Goal: Register for event/course

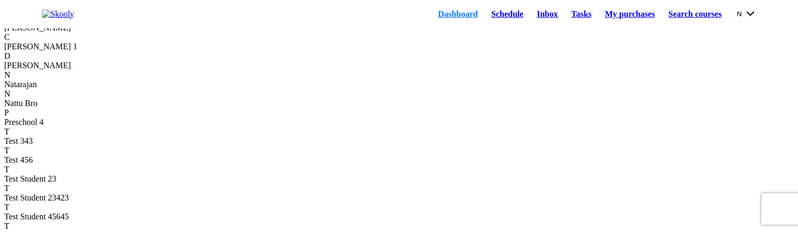
click at [484, 16] on link "Schedule" at bounding box center [507, 14] width 46 height 15
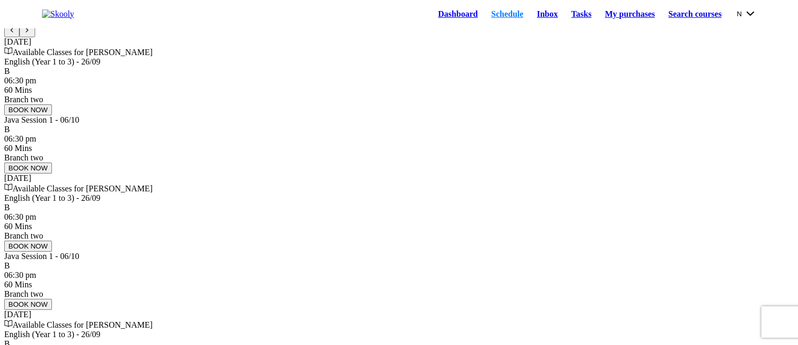
click at [737, 17] on button "N" at bounding box center [746, 14] width 19 height 12
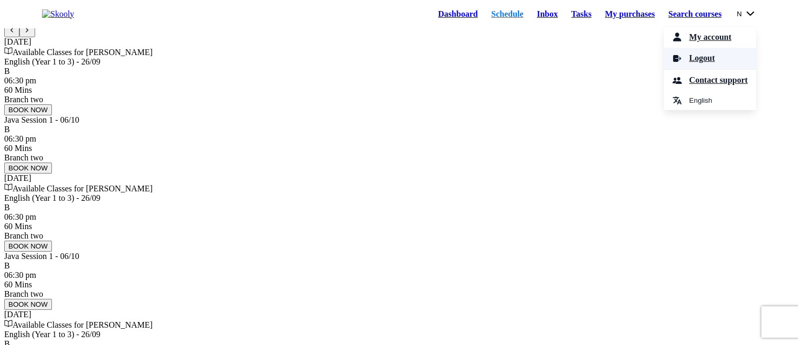
click at [705, 62] on link "Logout" at bounding box center [710, 59] width 92 height 22
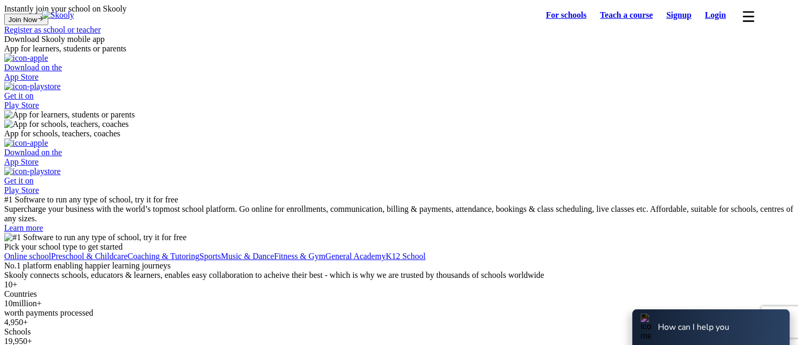
select select "81"
select select "Japan"
select select "Asia/Tokyo"
click at [710, 18] on link "Login" at bounding box center [716, 15] width 35 height 15
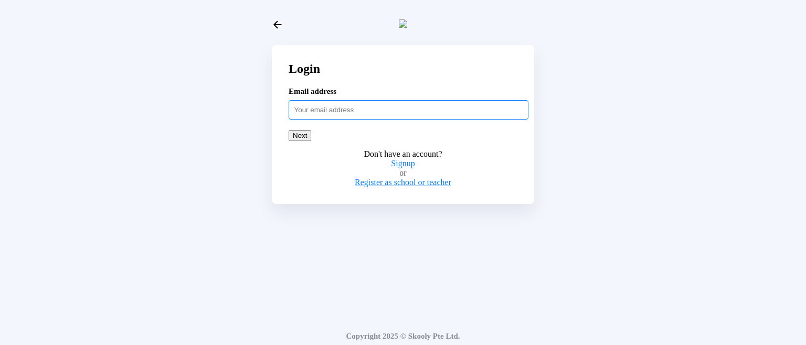
click at [356, 119] on input "text" at bounding box center [409, 109] width 240 height 19
paste input "adultstud54321"
type input "adultstud54321@mailinator.com"
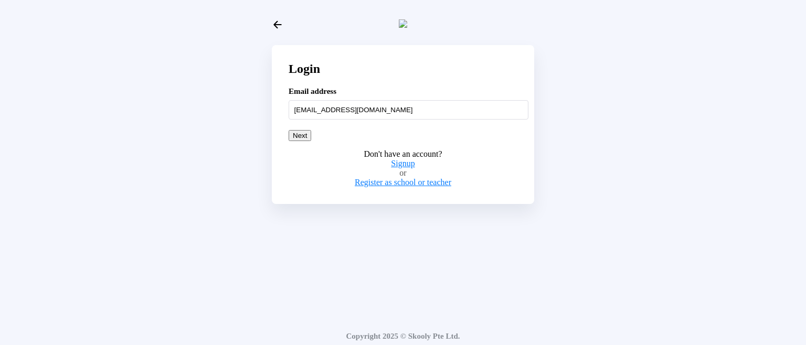
click at [311, 141] on button "Next" at bounding box center [300, 135] width 23 height 11
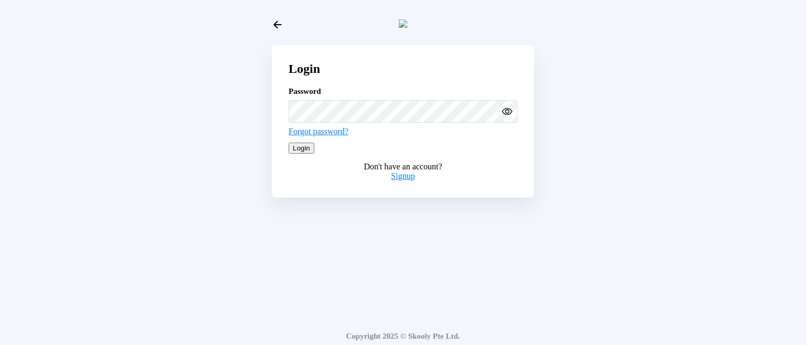
click at [314, 154] on button "Login" at bounding box center [302, 148] width 26 height 11
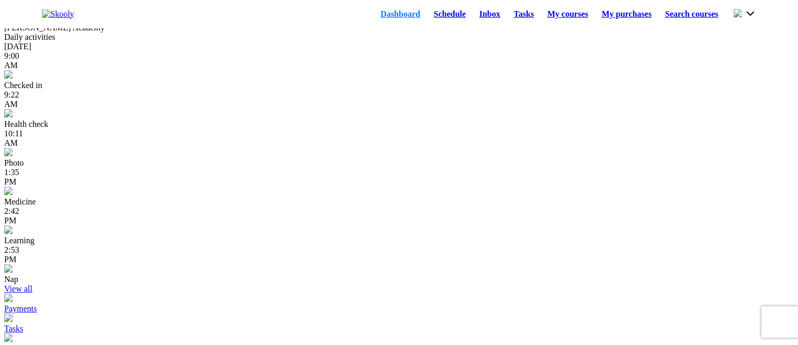
click at [427, 12] on link "Schedule" at bounding box center [450, 14] width 46 height 15
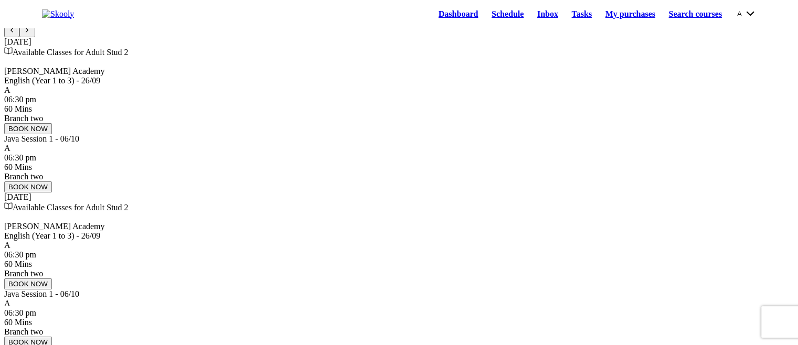
click at [52, 134] on button "BOOK NOW" at bounding box center [28, 128] width 48 height 11
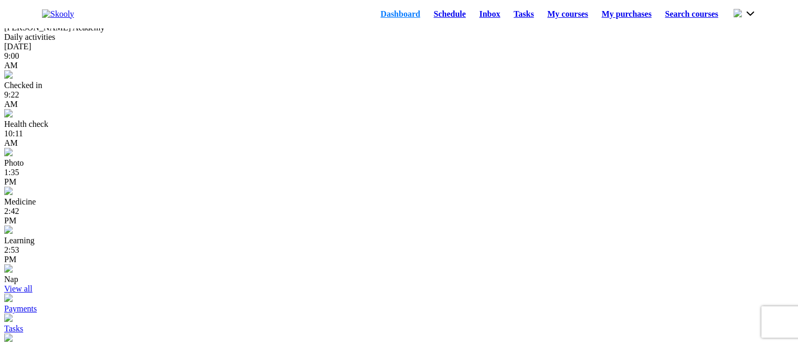
click at [427, 17] on link "Schedule" at bounding box center [450, 14] width 46 height 15
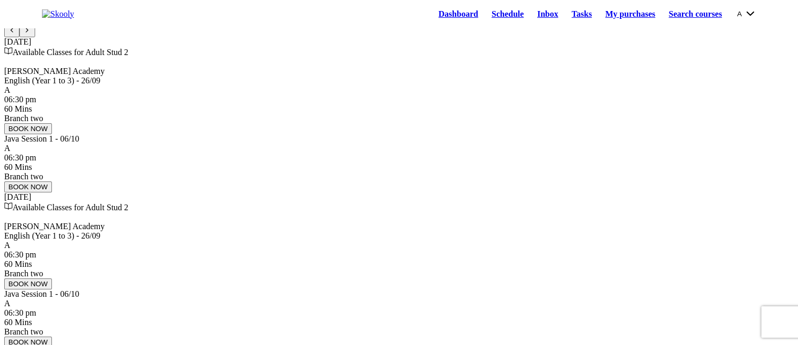
click at [52, 134] on button "BOOK NOW" at bounding box center [28, 128] width 48 height 11
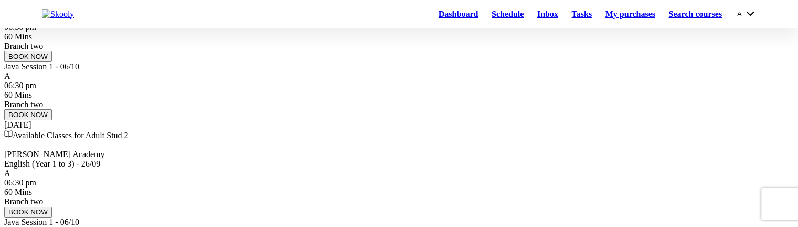
scroll to position [157, 0]
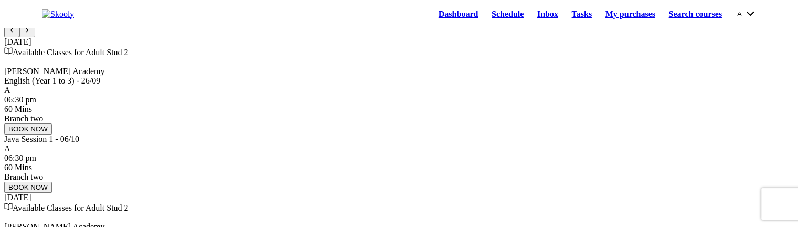
scroll to position [0, 0]
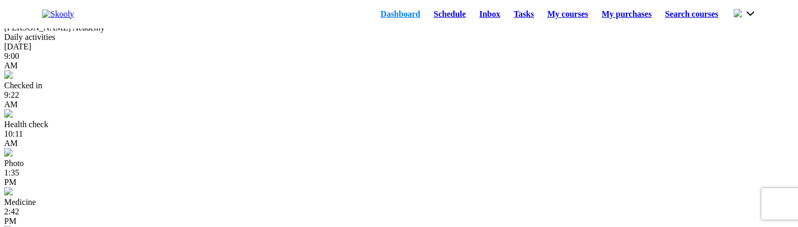
click at [427, 19] on link "Schedule" at bounding box center [450, 14] width 46 height 15
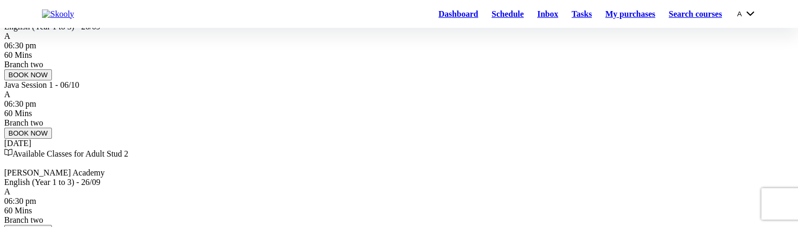
scroll to position [105, 0]
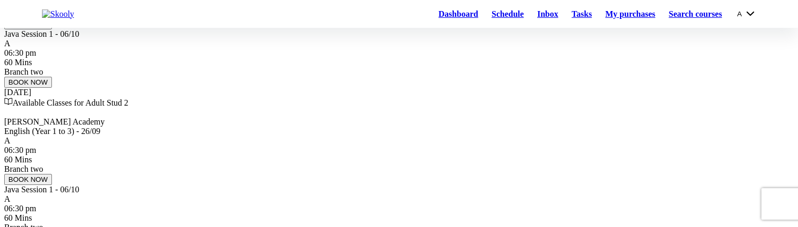
click at [52, 29] on button "BOOK NOW" at bounding box center [28, 23] width 48 height 11
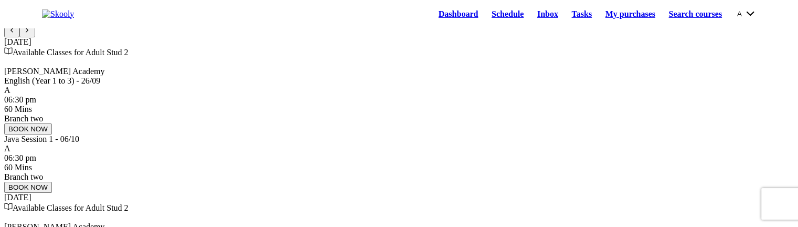
scroll to position [0, 0]
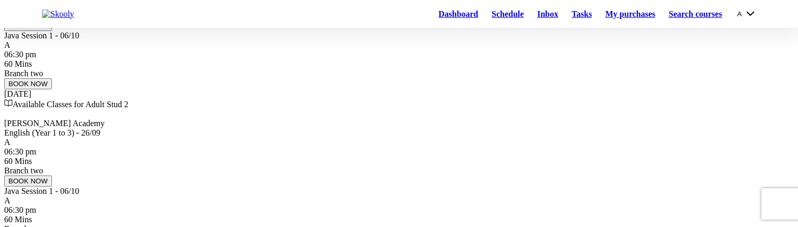
scroll to position [105, 0]
click at [52, 174] on button "BOOK NOW" at bounding box center [28, 179] width 48 height 11
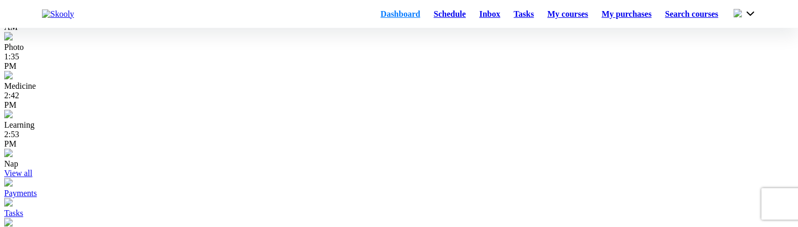
scroll to position [105, 0]
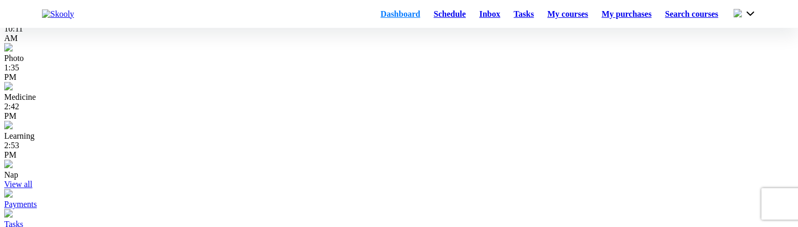
click at [427, 17] on link "Schedule" at bounding box center [450, 14] width 46 height 15
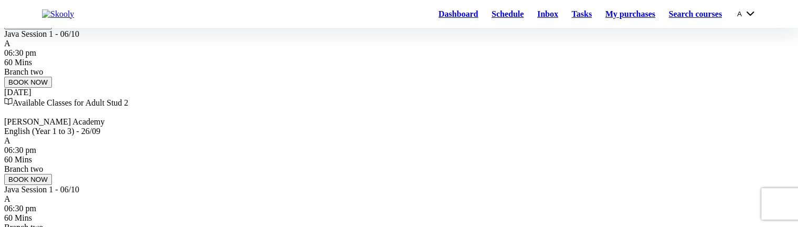
click at [52, 29] on button "BOOK NOW" at bounding box center [28, 23] width 48 height 11
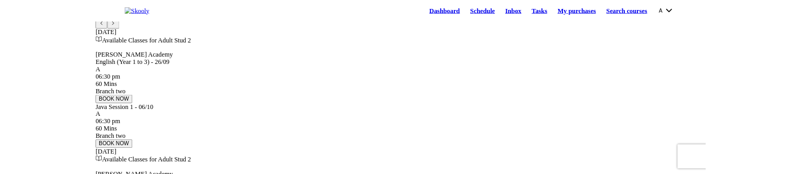
scroll to position [0, 0]
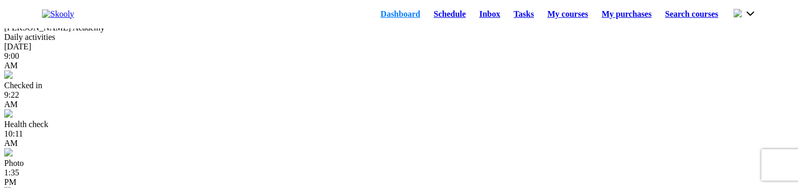
click at [427, 16] on link "Schedule" at bounding box center [450, 14] width 46 height 15
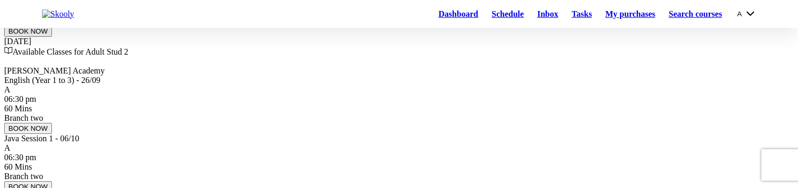
scroll to position [157, 0]
click at [52, 35] on button "BOOK NOW" at bounding box center [28, 29] width 48 height 11
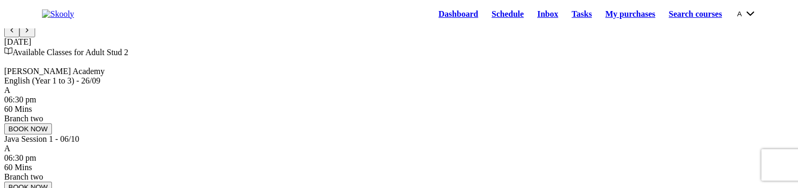
scroll to position [0, 0]
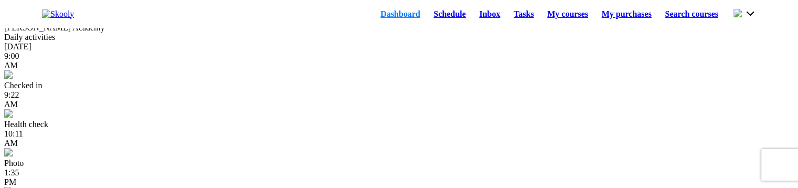
click at [427, 21] on link "Schedule" at bounding box center [450, 14] width 46 height 15
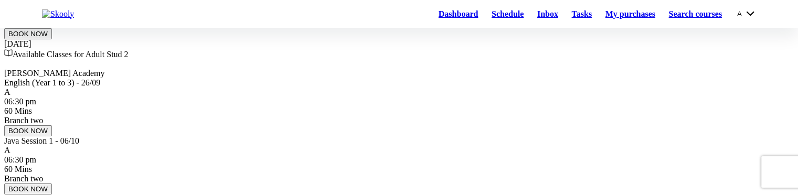
scroll to position [157, 0]
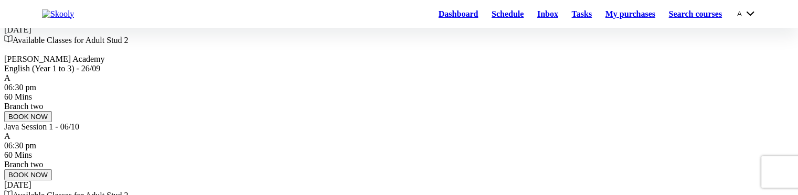
click at [52, 25] on button "BOOK NOW" at bounding box center [28, 19] width 48 height 11
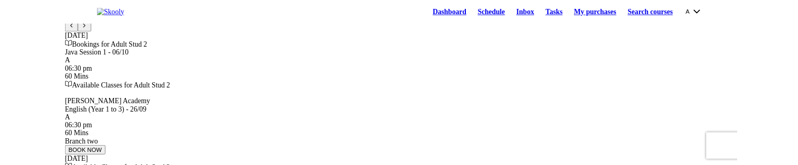
scroll to position [0, 0]
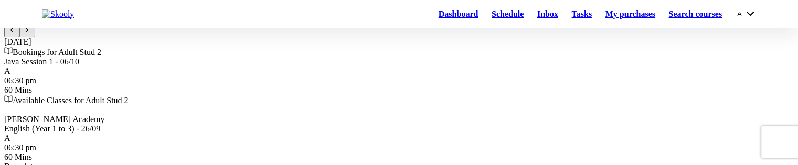
scroll to position [157, 0]
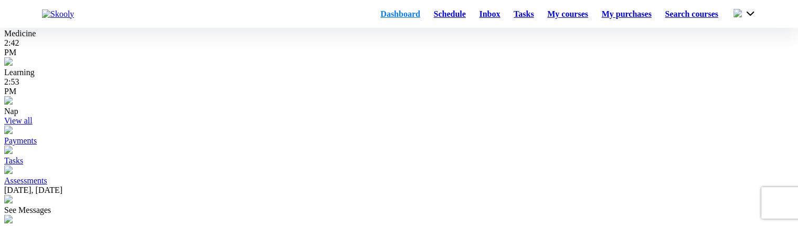
click at [427, 15] on link "Schedule" at bounding box center [450, 14] width 46 height 15
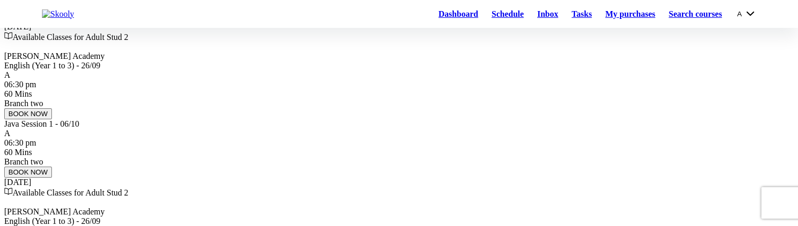
scroll to position [160, 0]
click at [52, 23] on button "BOOK NOW" at bounding box center [28, 17] width 48 height 11
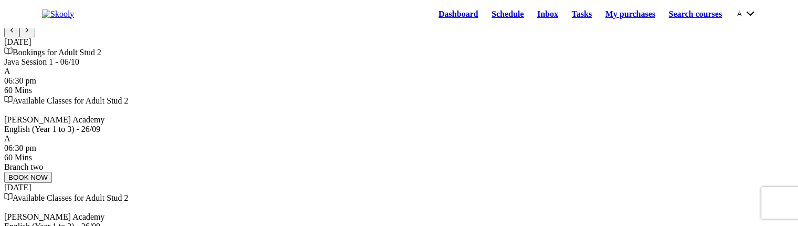
scroll to position [0, 0]
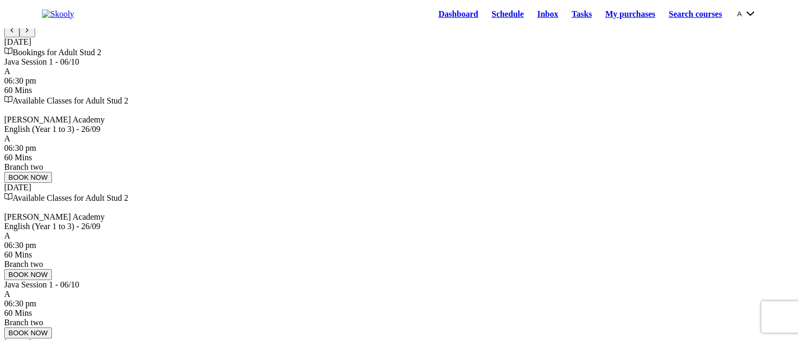
click at [737, 19] on button "A" at bounding box center [746, 14] width 19 height 12
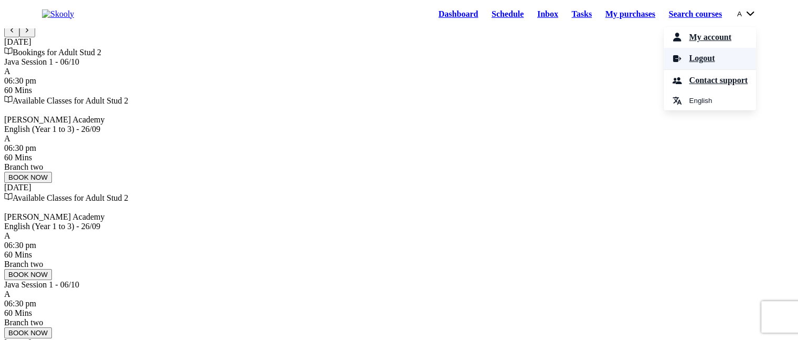
click at [689, 60] on span "Logout" at bounding box center [702, 58] width 26 height 15
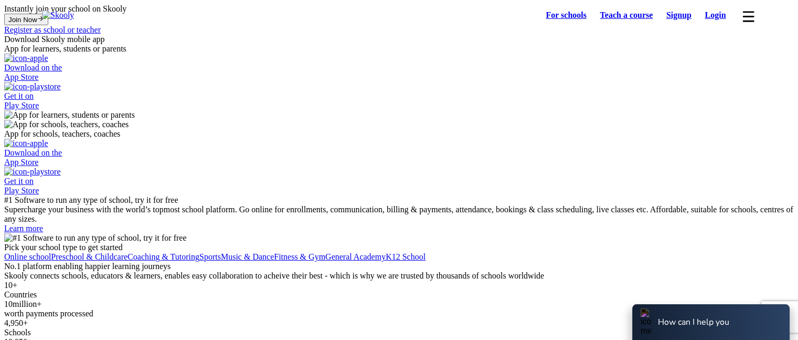
select select "81"
select select "Japan"
select select "Asia/Tokyo"
click at [724, 15] on link "Login" at bounding box center [716, 15] width 35 height 15
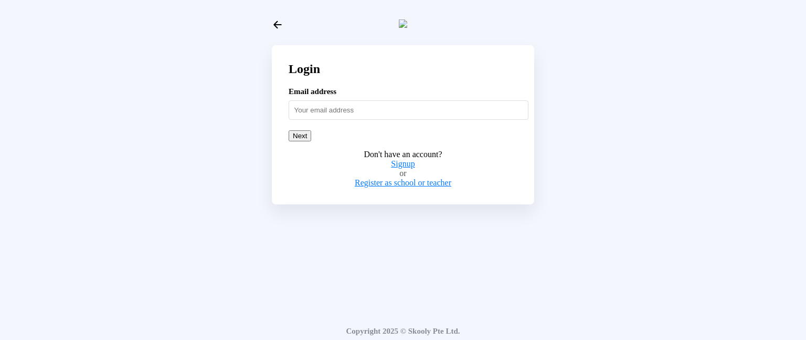
click at [327, 115] on input "text" at bounding box center [409, 109] width 240 height 19
type input "b"
type input "nattumom@mailinator.com"
click at [311, 141] on button "Next" at bounding box center [300, 135] width 23 height 11
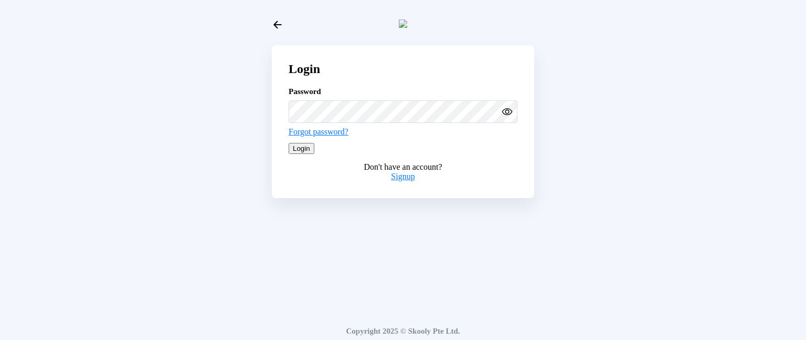
click at [314, 154] on button "Login" at bounding box center [302, 148] width 26 height 11
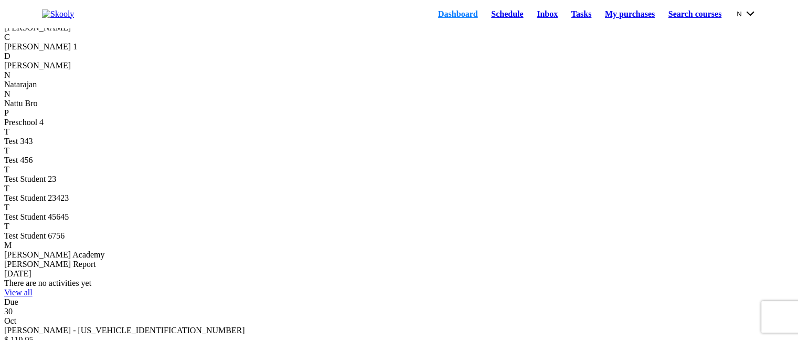
click at [484, 19] on link "Schedule" at bounding box center [507, 14] width 46 height 15
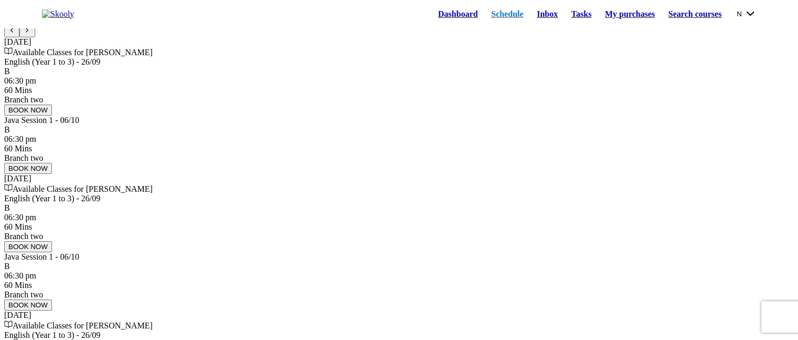
click at [30, 34] on icon "Chevron Forward" at bounding box center [27, 30] width 7 height 7
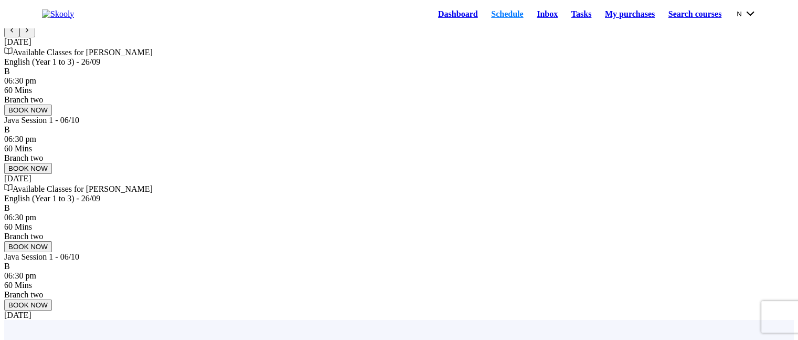
click at [30, 34] on icon "Chevron Forward" at bounding box center [27, 30] width 7 height 7
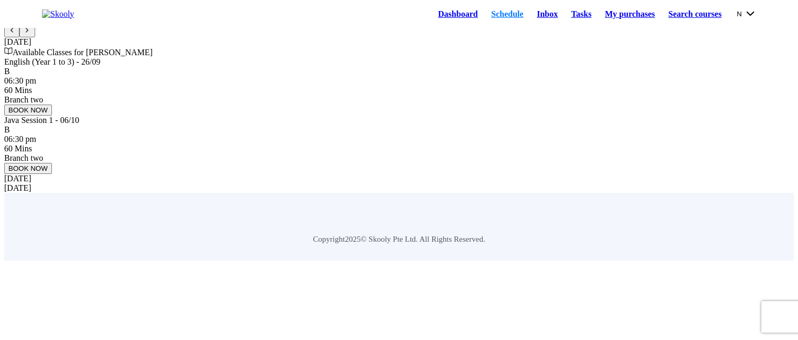
click at [30, 34] on icon "Chevron Forward" at bounding box center [27, 30] width 7 height 7
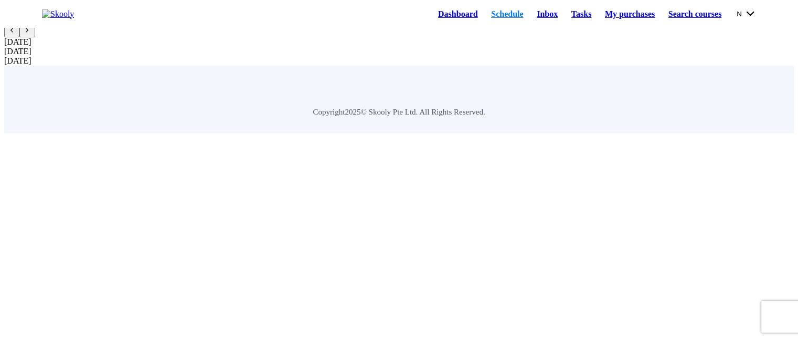
click at [30, 34] on icon "Chevron Forward" at bounding box center [27, 30] width 7 height 7
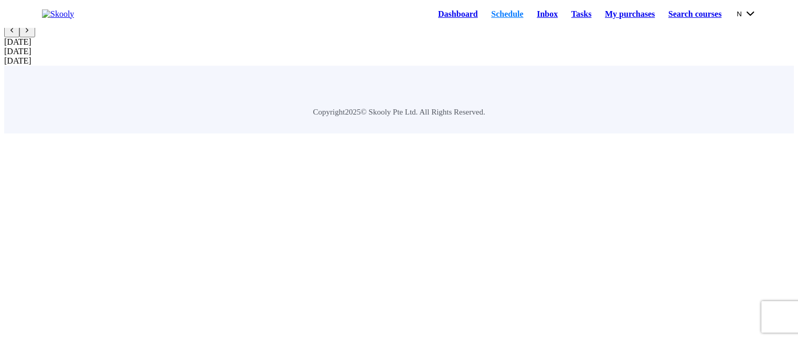
click at [30, 34] on icon "Chevron Forward" at bounding box center [27, 30] width 7 height 7
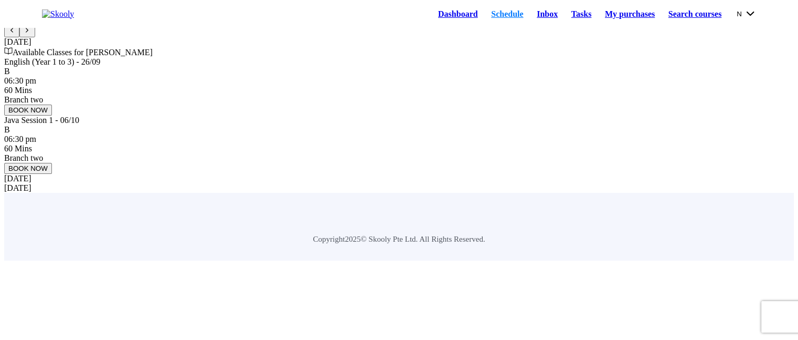
click at [30, 34] on icon "Chevron Forward" at bounding box center [27, 30] width 7 height 7
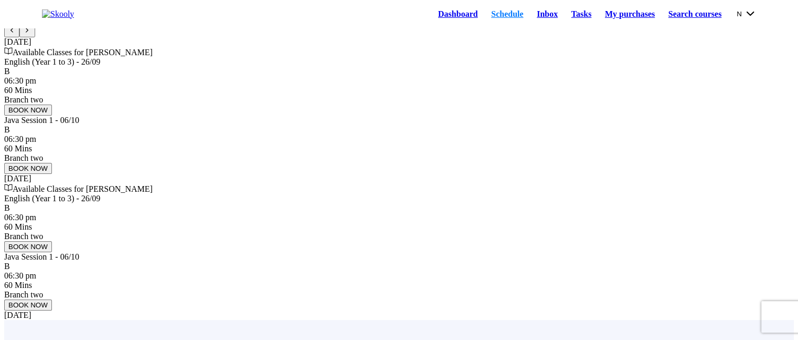
click at [30, 34] on icon "Chevron Forward" at bounding box center [27, 30] width 7 height 7
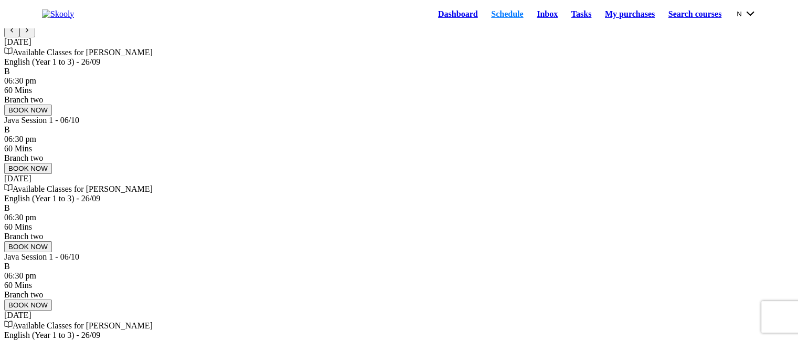
click at [30, 34] on icon "Chevron Forward" at bounding box center [27, 30] width 7 height 7
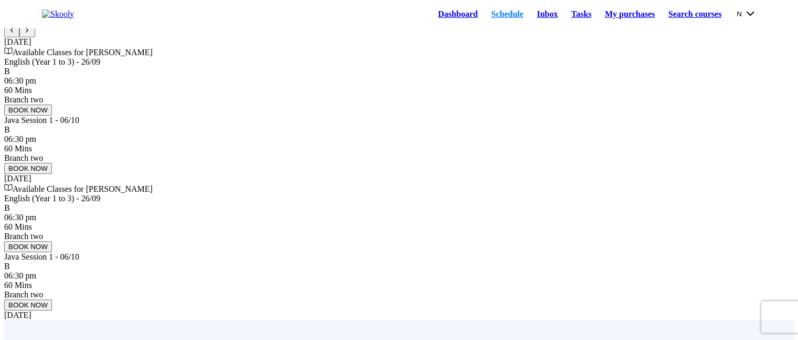
click at [30, 34] on icon "Chevron Forward" at bounding box center [27, 30] width 7 height 7
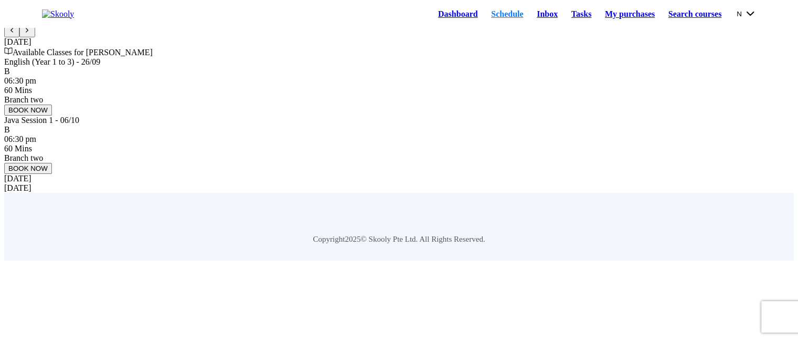
click at [30, 34] on icon "Chevron Forward" at bounding box center [27, 30] width 7 height 7
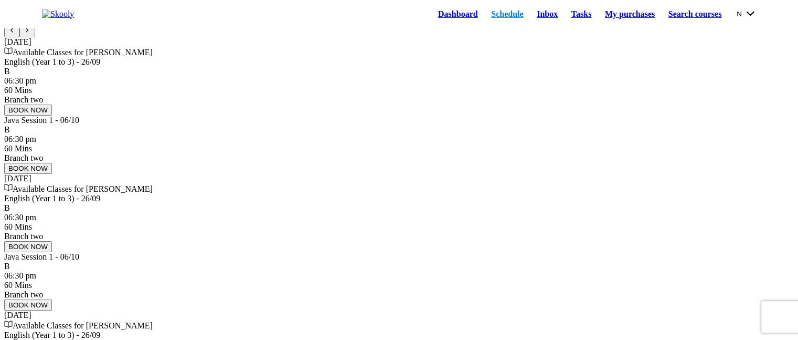
click at [30, 34] on icon "Chevron Forward" at bounding box center [27, 30] width 7 height 7
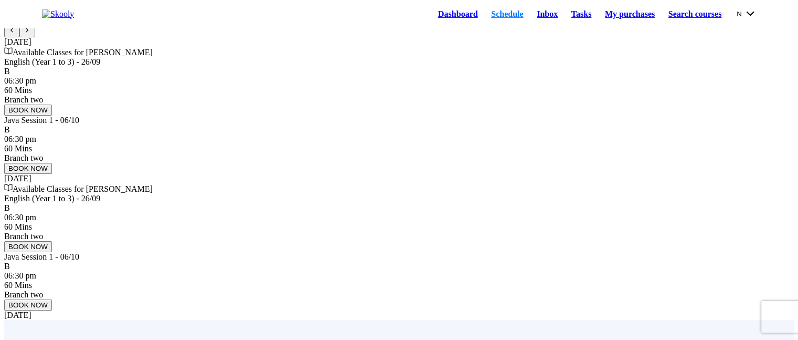
click at [19, 37] on button at bounding box center [11, 31] width 15 height 12
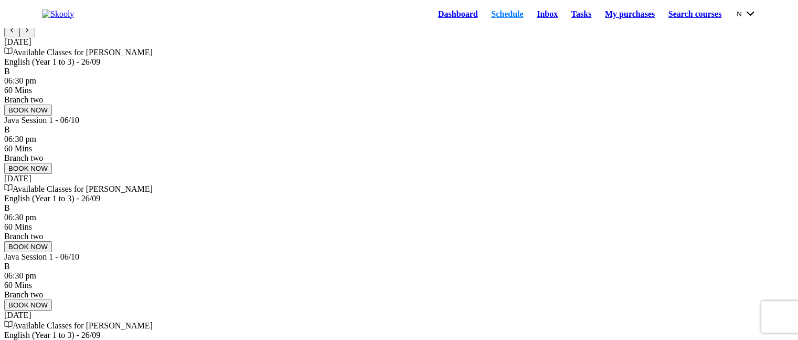
click at [19, 37] on button at bounding box center [11, 31] width 15 height 12
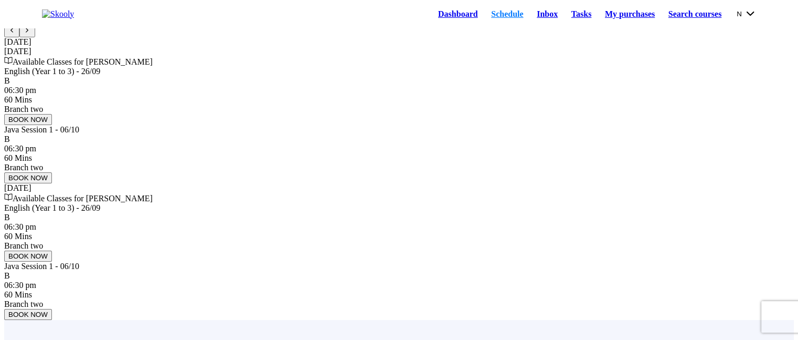
click at [19, 37] on button at bounding box center [11, 31] width 15 height 12
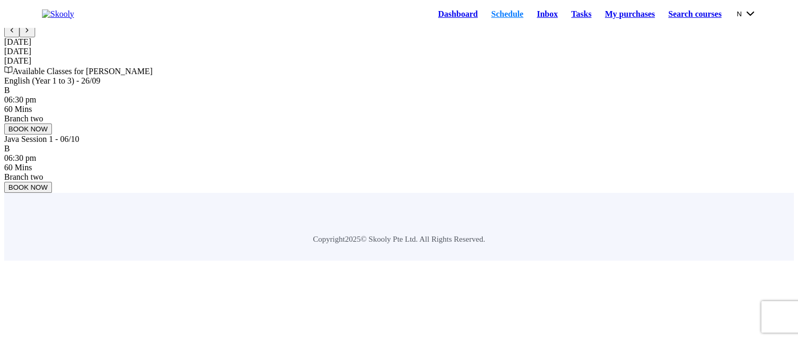
click at [19, 37] on button at bounding box center [11, 31] width 15 height 12
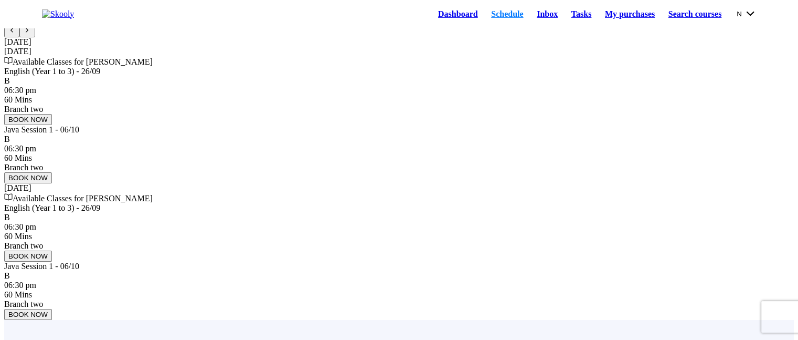
click at [19, 37] on button at bounding box center [11, 31] width 15 height 12
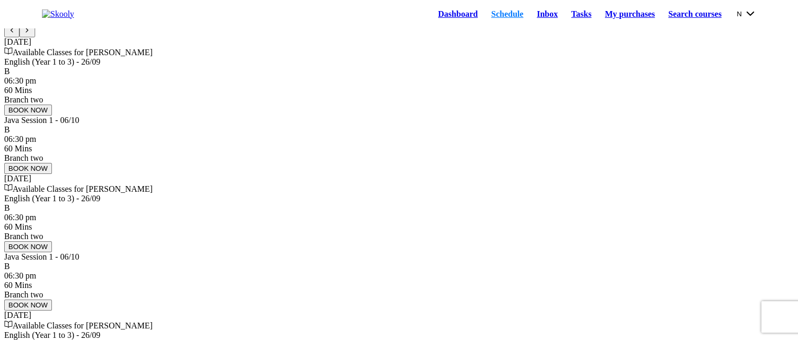
click at [19, 37] on button at bounding box center [11, 31] width 15 height 12
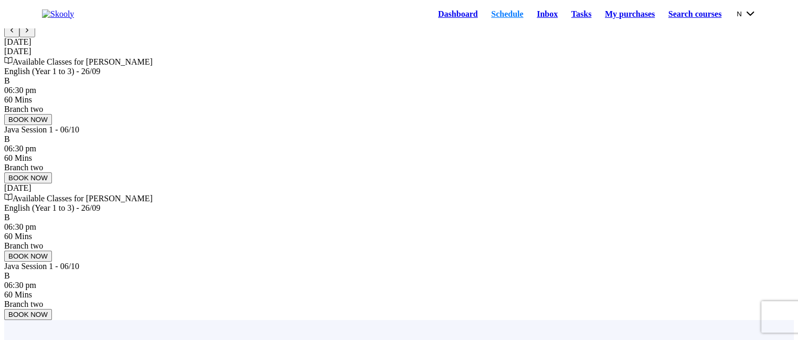
click at [19, 37] on button at bounding box center [11, 31] width 15 height 12
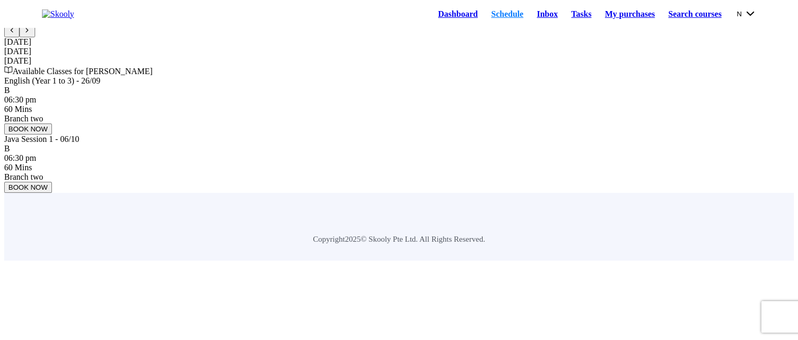
click at [19, 37] on button at bounding box center [11, 31] width 15 height 12
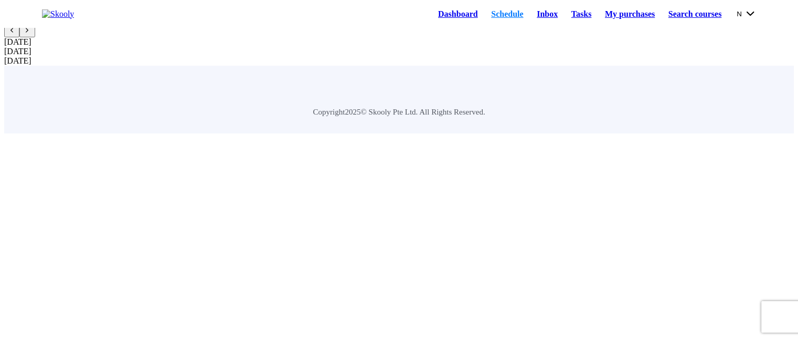
click at [19, 37] on button at bounding box center [11, 31] width 15 height 12
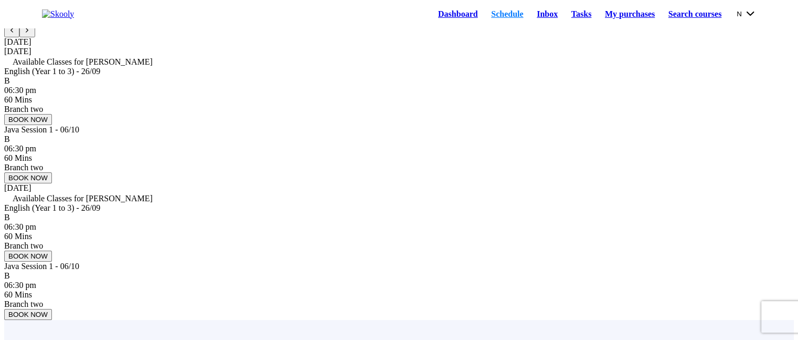
click at [19, 37] on button at bounding box center [11, 31] width 15 height 12
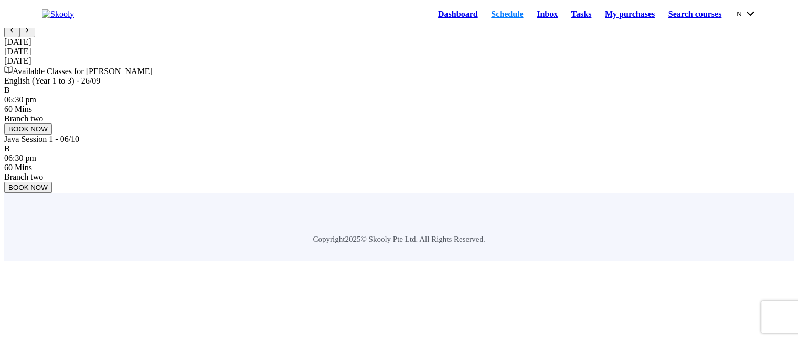
click at [19, 37] on button at bounding box center [11, 31] width 15 height 12
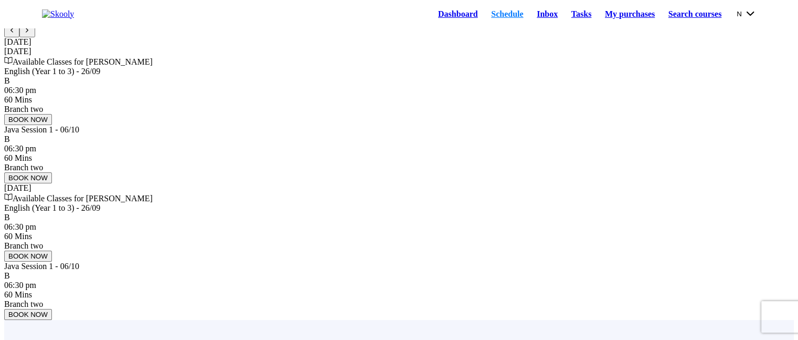
click at [19, 37] on button at bounding box center [11, 31] width 15 height 12
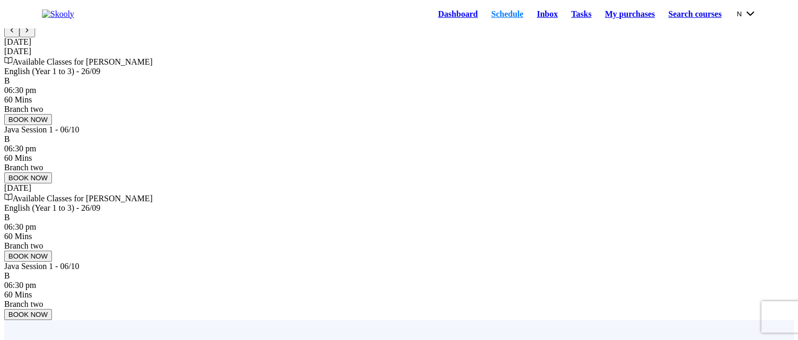
click at [19, 37] on button at bounding box center [11, 31] width 15 height 12
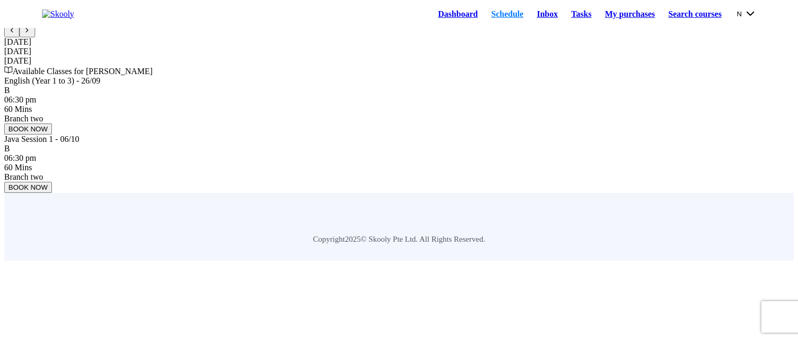
click at [19, 37] on button at bounding box center [11, 31] width 15 height 12
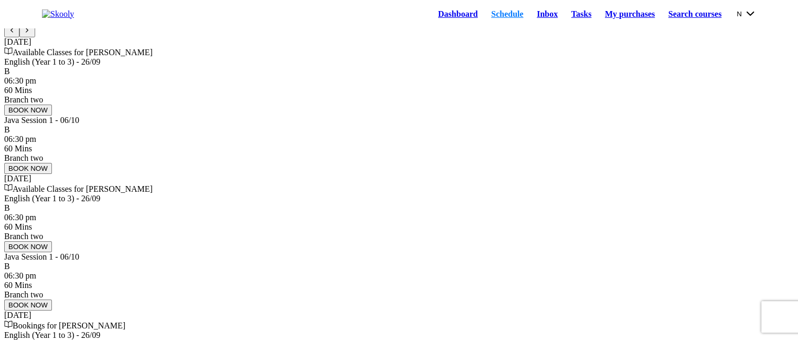
click at [35, 37] on button at bounding box center [26, 31] width 15 height 12
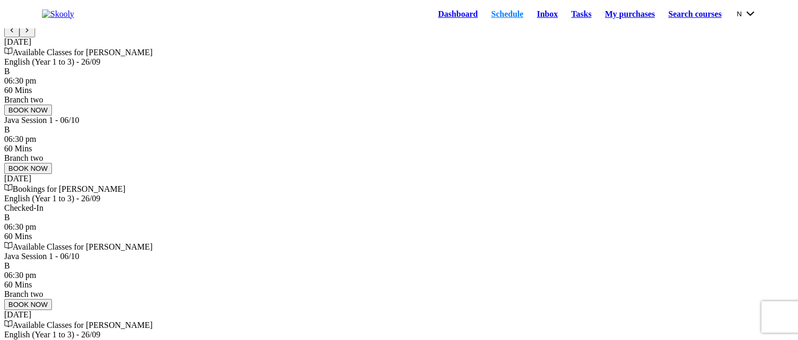
click at [35, 37] on button at bounding box center [26, 31] width 15 height 12
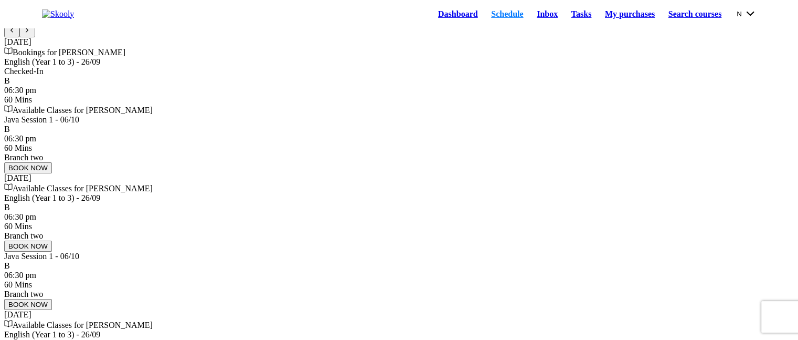
click at [35, 37] on button at bounding box center [26, 31] width 15 height 12
click at [52, 174] on button "BOOK NOW" at bounding box center [28, 168] width 48 height 11
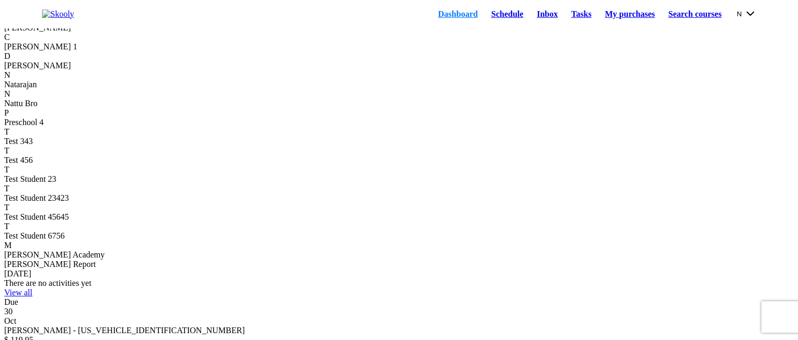
click at [484, 18] on link "Schedule" at bounding box center [507, 14] width 46 height 15
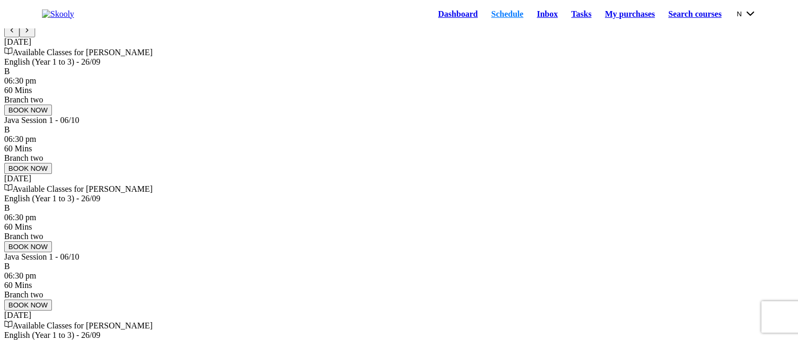
click at [52, 174] on button "BOOK NOW" at bounding box center [28, 168] width 48 height 11
